Goal: Task Accomplishment & Management: Manage account settings

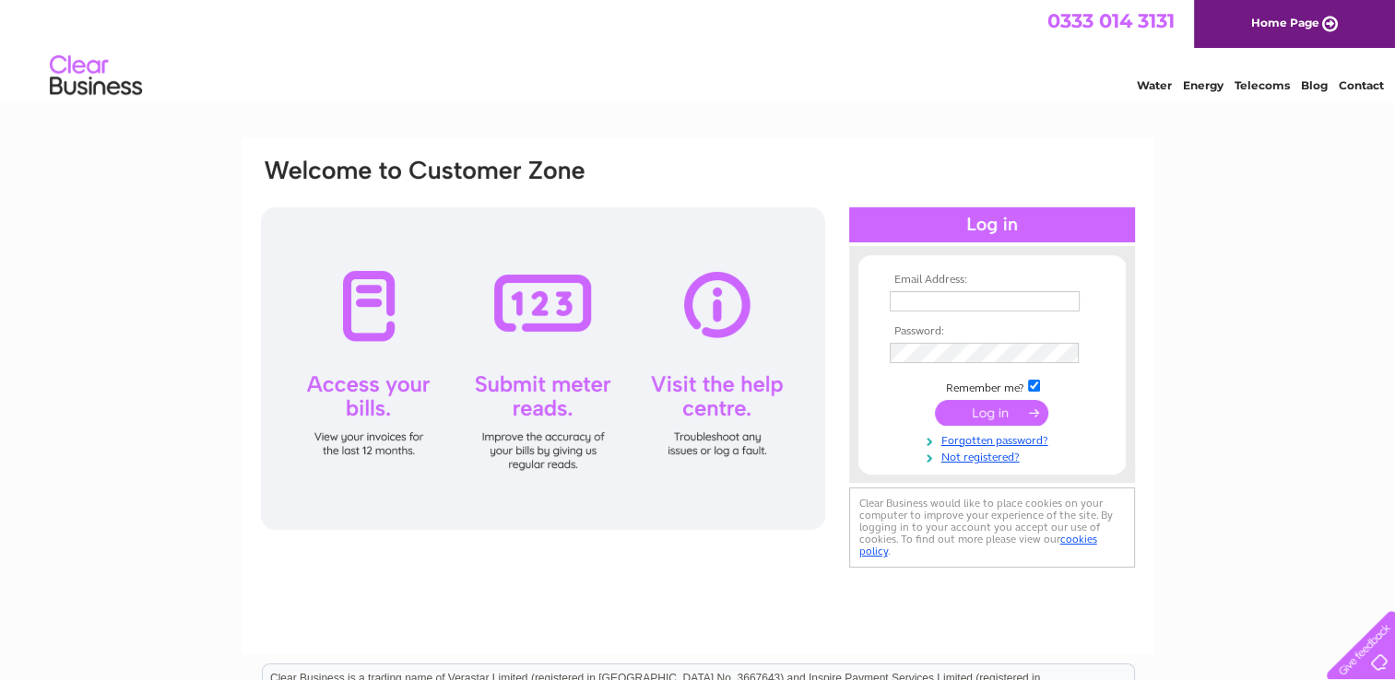
type input "[EMAIL_ADDRESS][DOMAIN_NAME]"
click at [960, 413] on input "submit" at bounding box center [991, 413] width 113 height 26
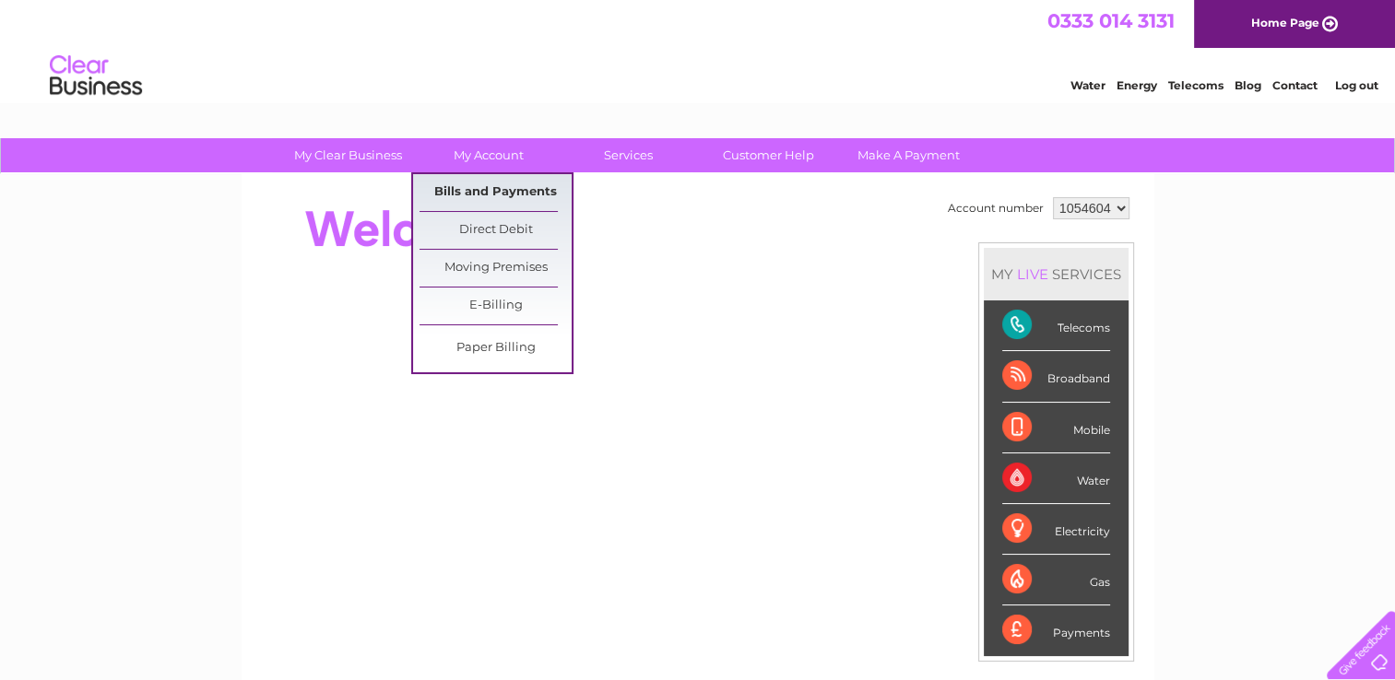
click at [498, 188] on link "Bills and Payments" at bounding box center [496, 192] width 152 height 37
